Goal: Task Accomplishment & Management: Use online tool/utility

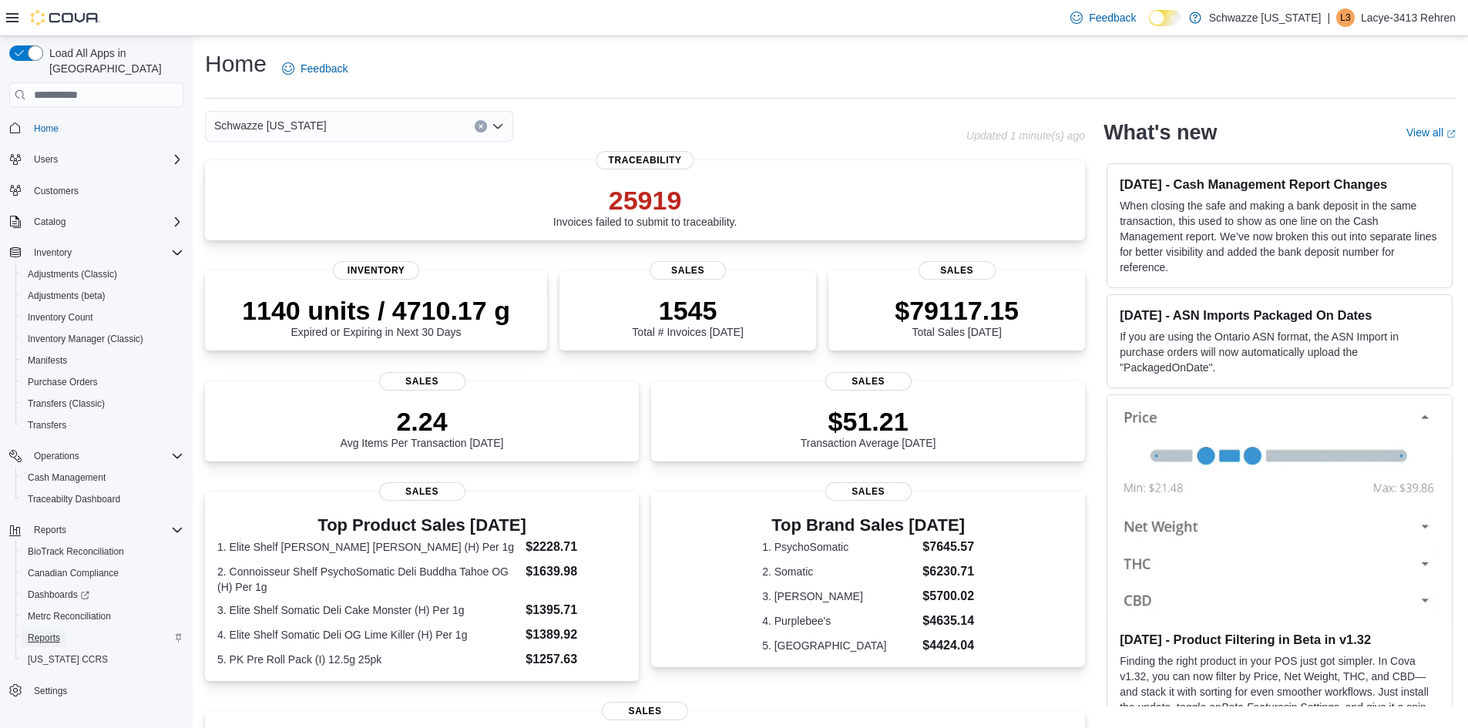
click at [51, 632] on span "Reports" at bounding box center [44, 638] width 32 height 12
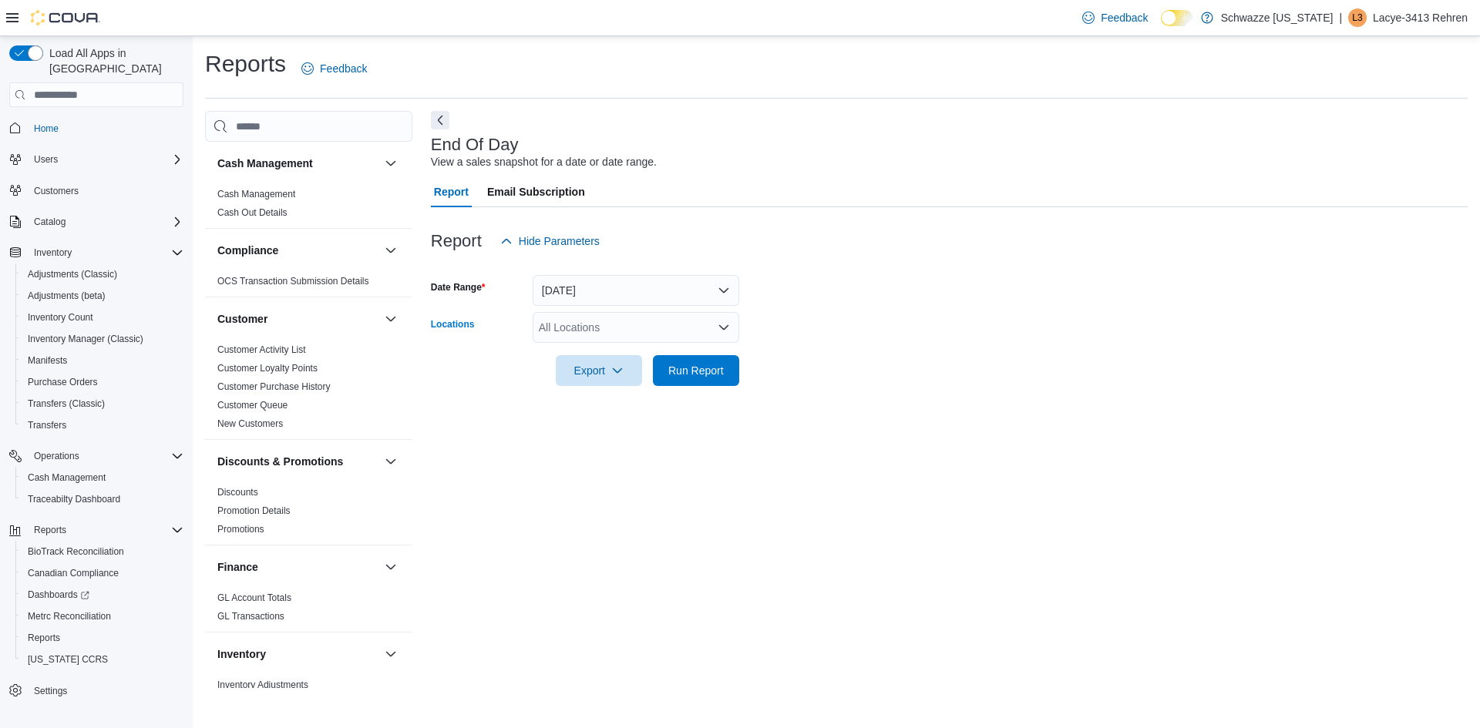
click at [601, 321] on div "All Locations" at bounding box center [636, 327] width 207 height 31
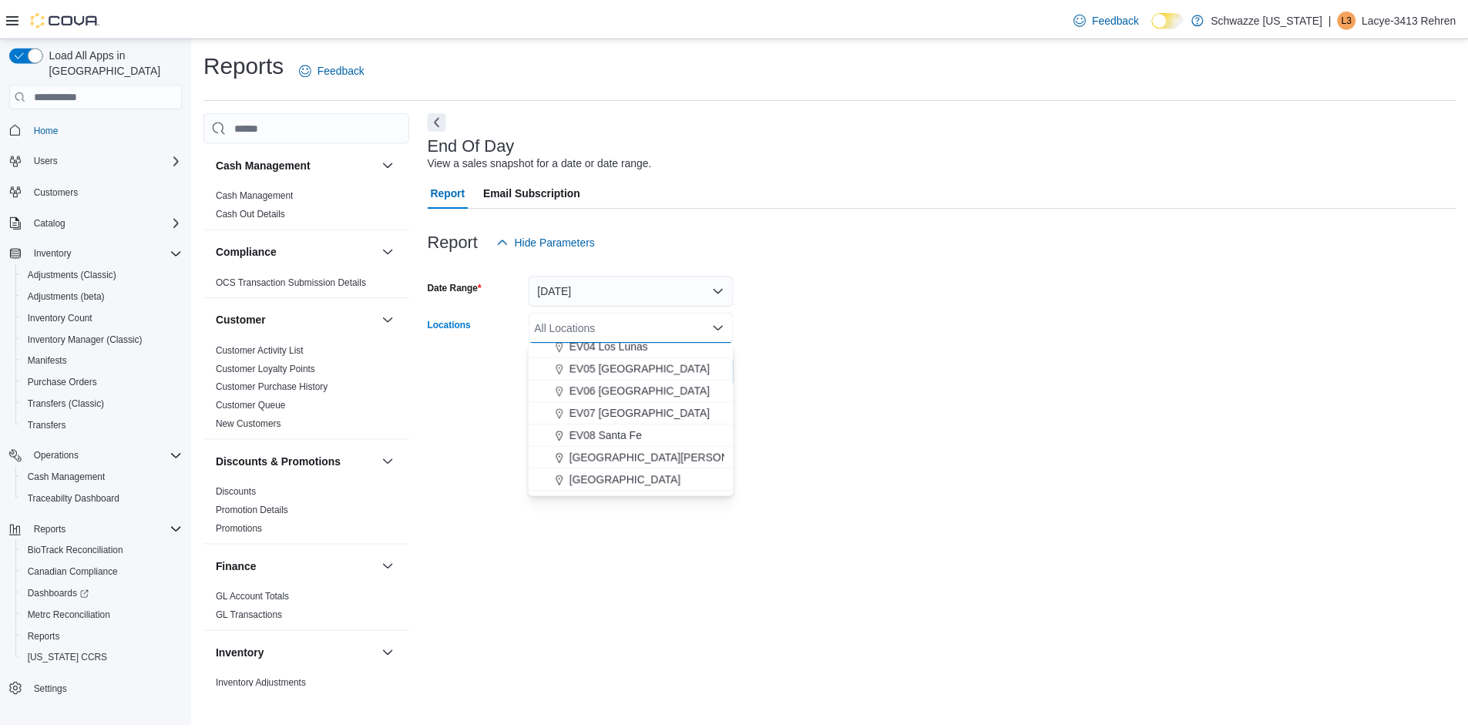
scroll to position [135, 0]
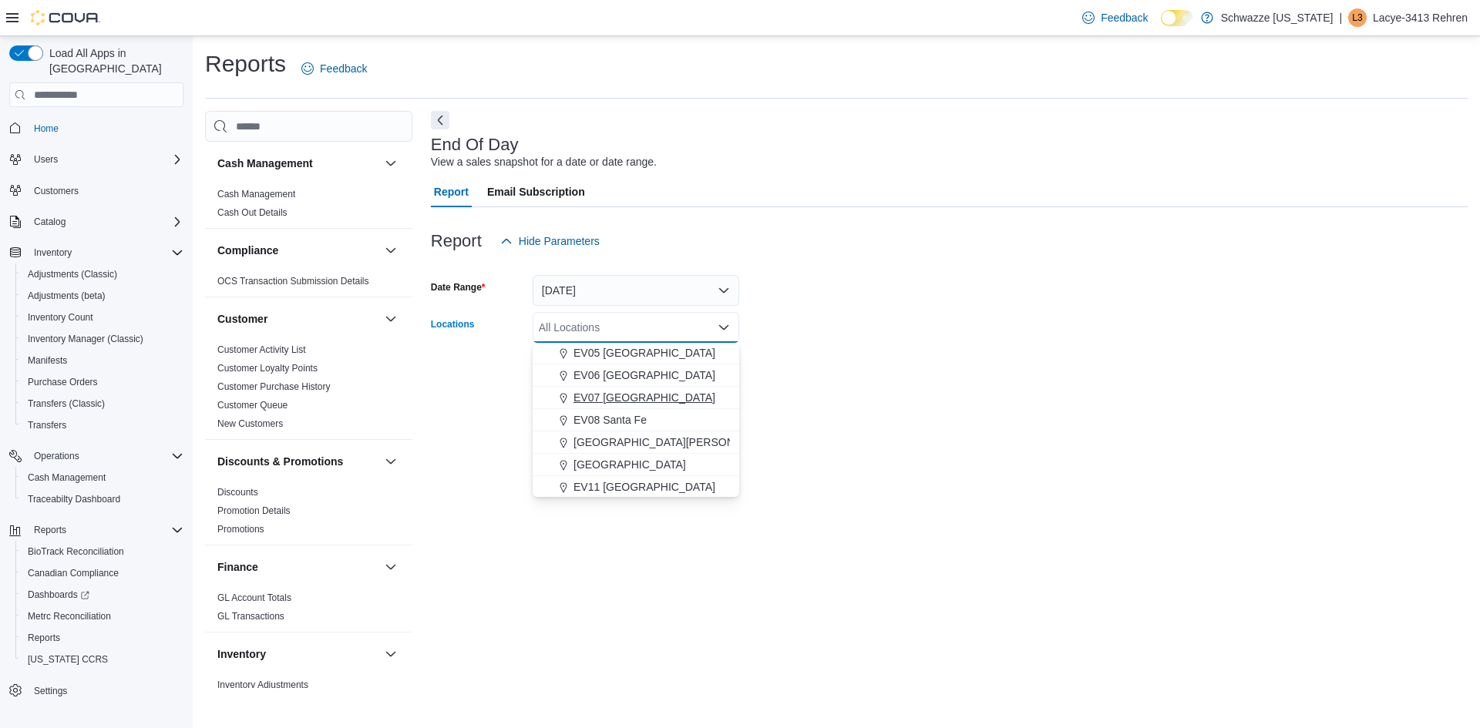
click at [656, 400] on span "EV07 [GEOGRAPHIC_DATA]" at bounding box center [644, 397] width 142 height 15
click at [973, 391] on div at bounding box center [949, 395] width 1037 height 18
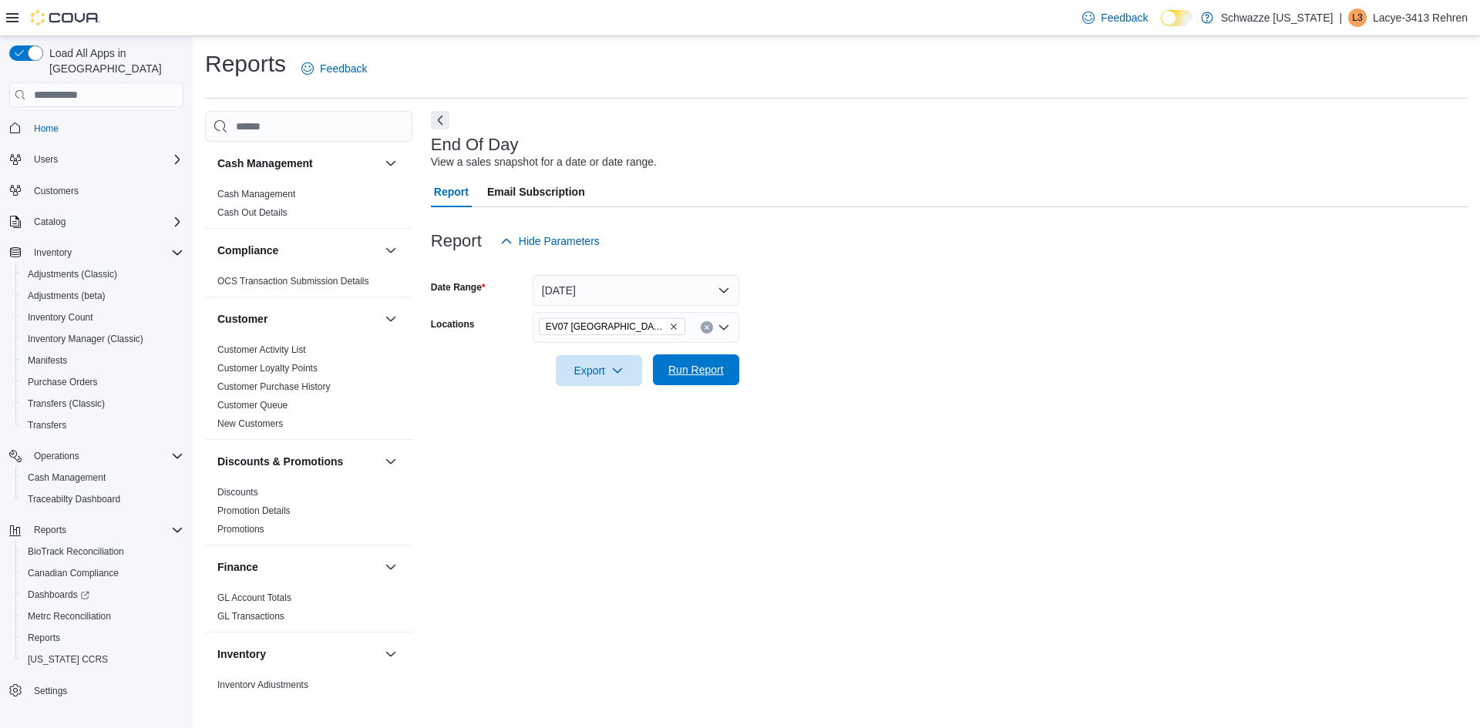
click at [725, 376] on span "Run Report" at bounding box center [696, 370] width 68 height 31
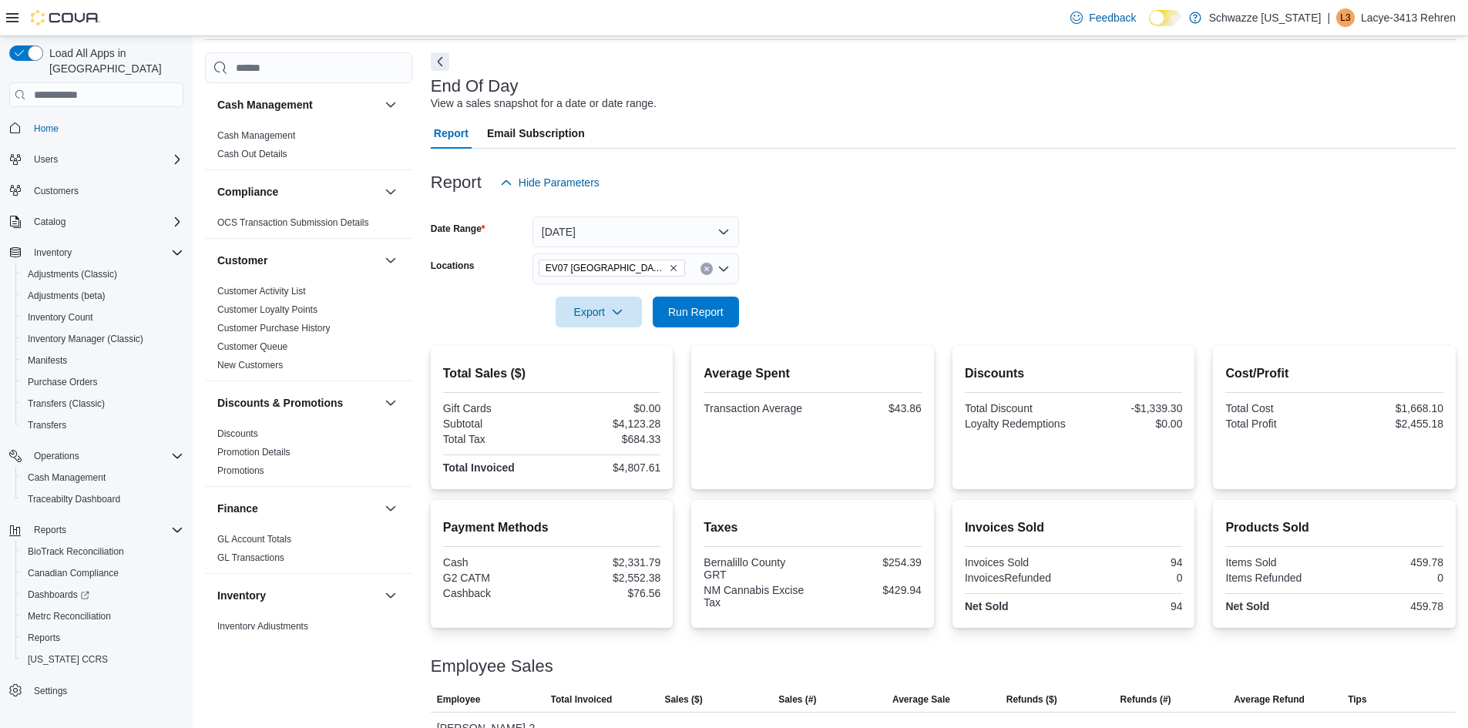
scroll to position [182, 0]
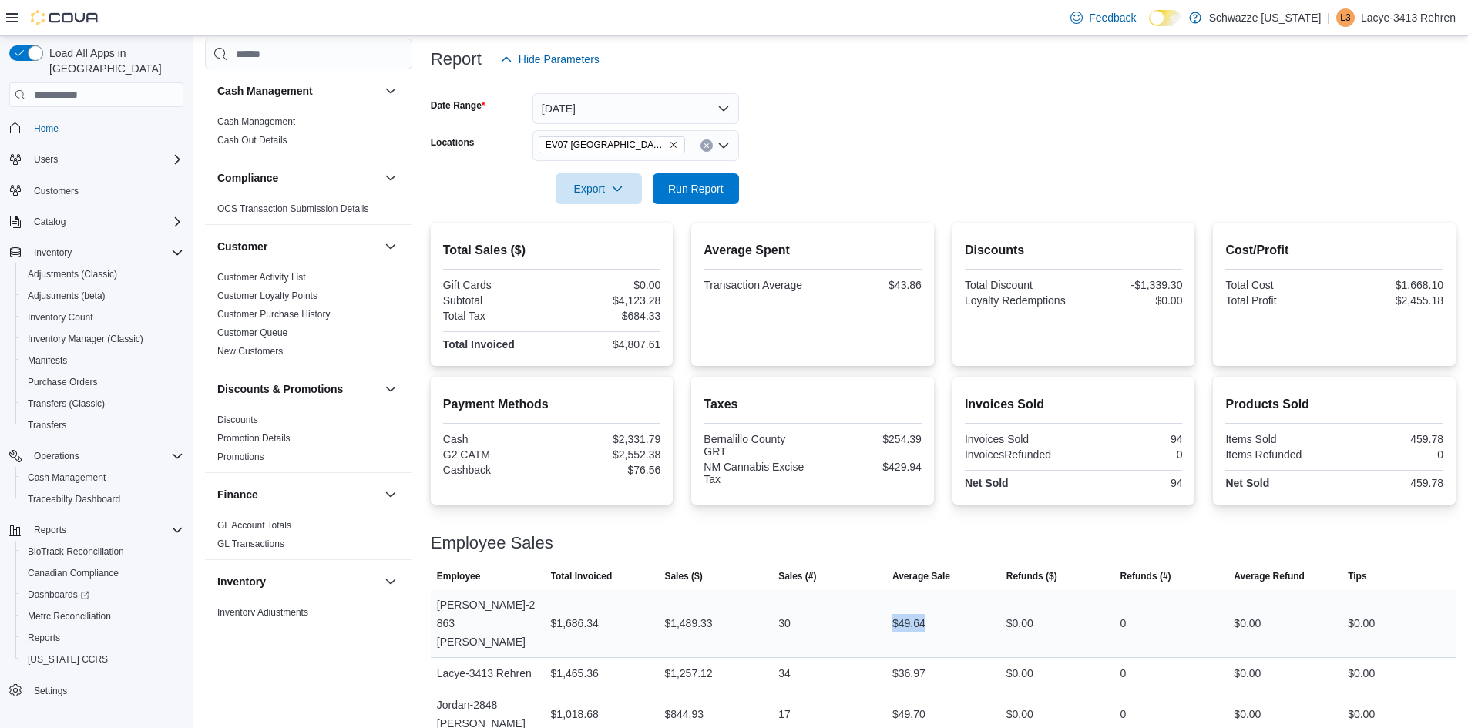
drag, startPoint x: 919, startPoint y: 603, endPoint x: 870, endPoint y: 603, distance: 48.6
click at [870, 603] on tr "Employee [PERSON_NAME]-2863 [PERSON_NAME] Total Invoiced $1,686.34 Sales ($) $1…" at bounding box center [943, 624] width 1025 height 69
click at [869, 608] on div "30" at bounding box center [829, 623] width 114 height 31
drag, startPoint x: 884, startPoint y: 673, endPoint x: 843, endPoint y: 674, distance: 40.9
click at [848, 690] on tr "Employee Jordan-2848 [PERSON_NAME] Total Invoiced $1,018.68 Sales ($) $844.93 S…" at bounding box center [943, 715] width 1025 height 50
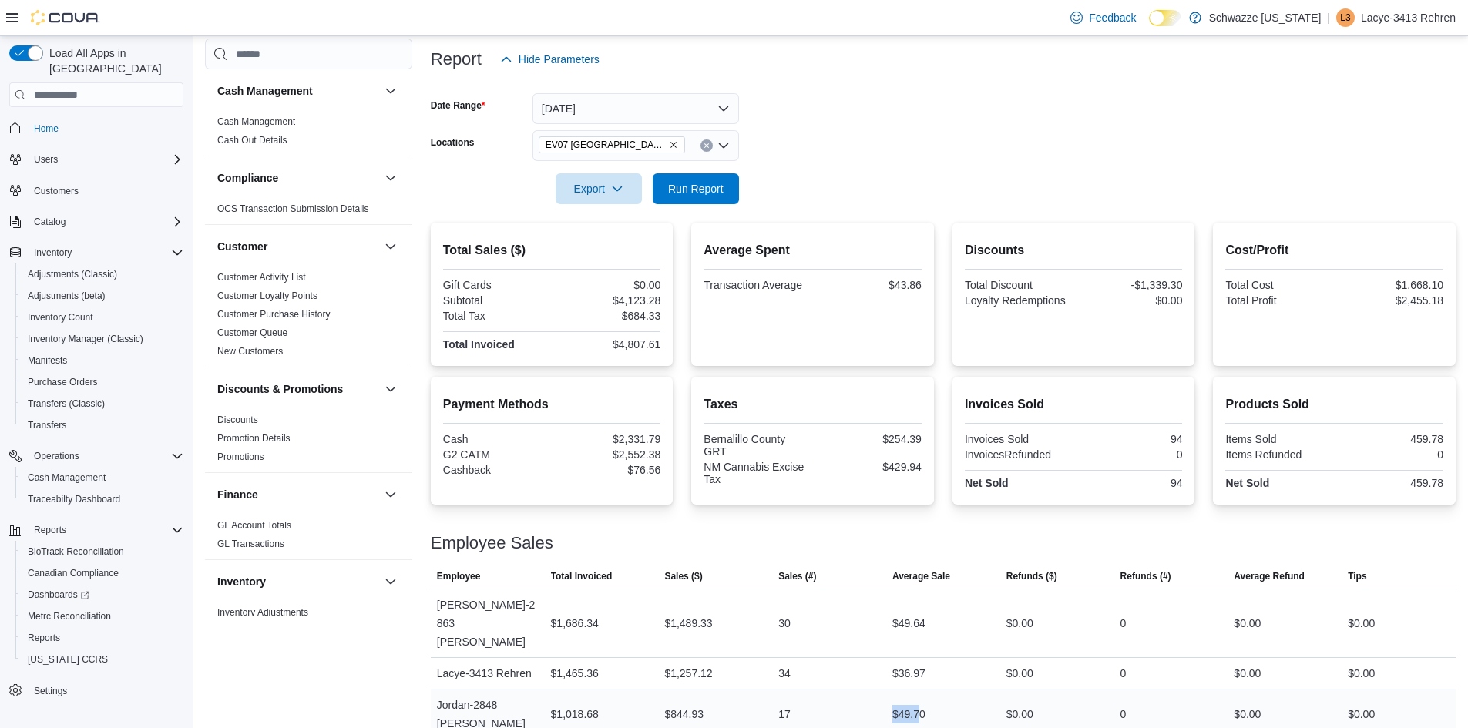
click at [843, 699] on div "17" at bounding box center [829, 714] width 114 height 31
click at [694, 190] on span "Run Report" at bounding box center [695, 187] width 55 height 15
click at [700, 180] on span "Run Report" at bounding box center [696, 188] width 68 height 31
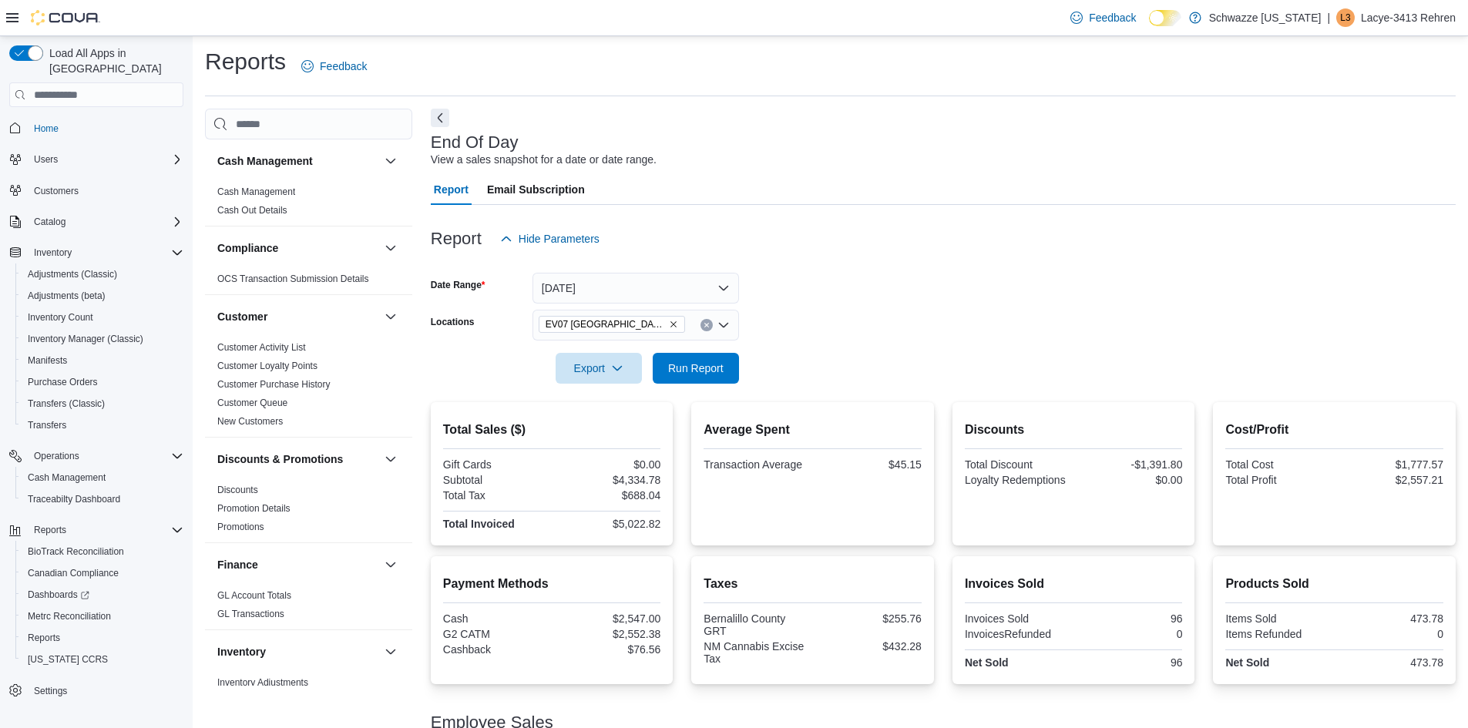
scroll to position [0, 0]
